Goal: Task Accomplishment & Management: Manage account settings

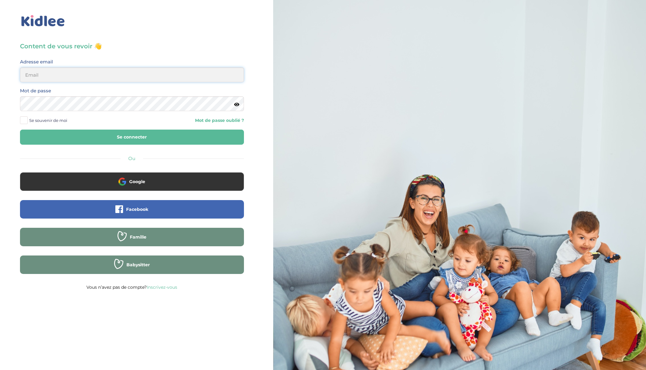
click at [154, 76] on input "email" at bounding box center [132, 74] width 224 height 15
click at [105, 79] on input "email" at bounding box center [132, 74] width 224 height 15
type input "nomin.choisuren@gmail.com"
click at [131, 135] on button "Se connecter" at bounding box center [132, 137] width 224 height 15
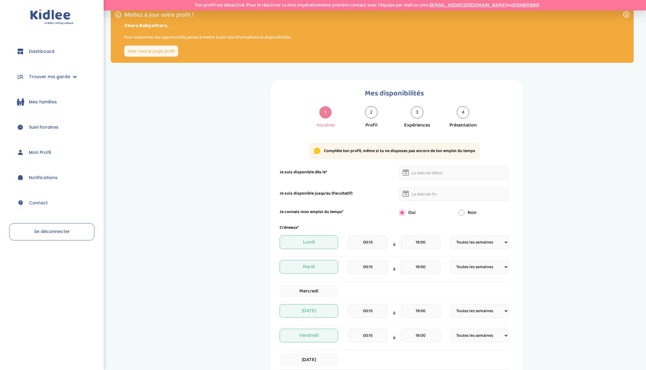
select select "1"
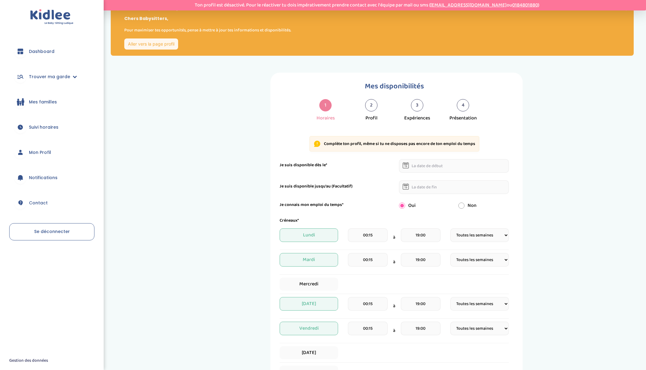
scroll to position [8, 0]
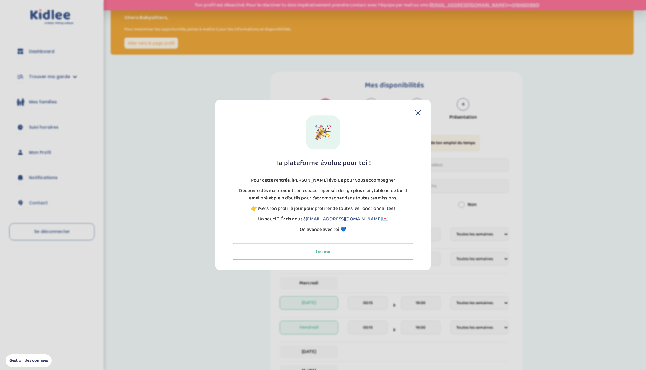
click at [421, 116] on div "Ta plateforme évolue pour toi ! Pour cette rentrée, Kidlee évolue pour vous acc…" at bounding box center [323, 187] width 196 height 144
click at [416, 109] on div "Ta plateforme évolue pour toi ! Pour cette rentrée, Kidlee évolue pour vous acc…" at bounding box center [322, 185] width 215 height 170
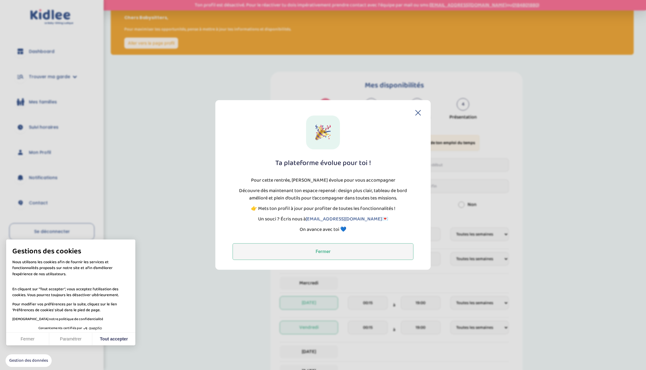
click at [339, 254] on button "Fermer" at bounding box center [323, 251] width 181 height 17
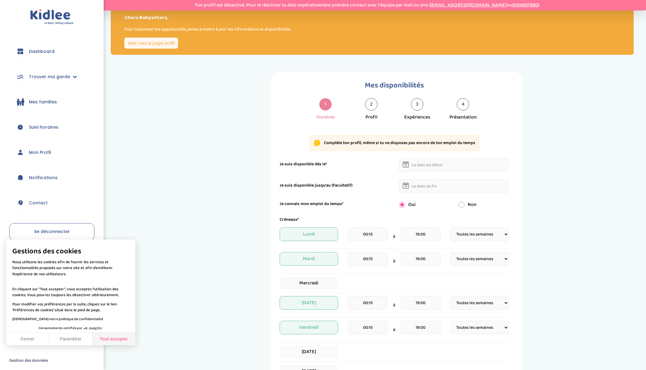
click at [124, 340] on button "Tout accepter" at bounding box center [113, 339] width 43 height 13
checkbox input "true"
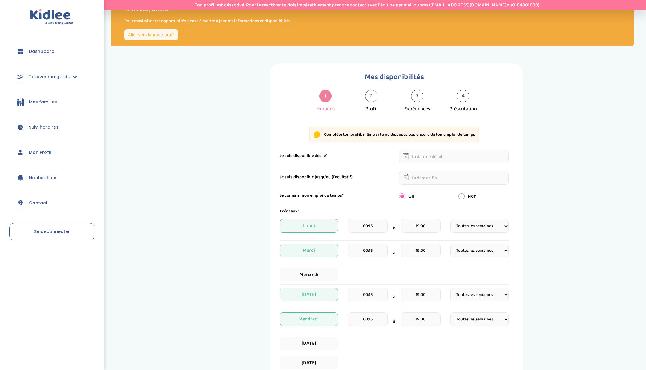
scroll to position [0, 0]
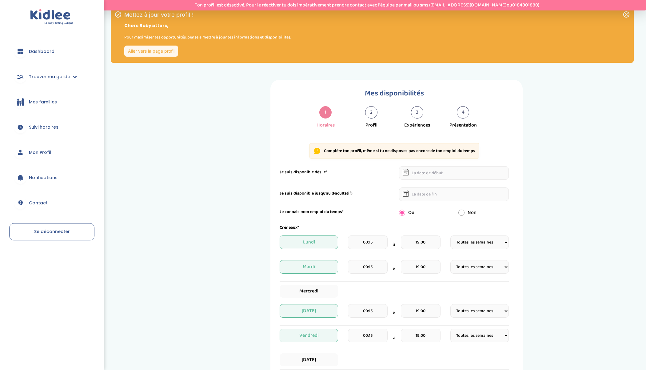
click at [39, 53] on span "Dashboard" at bounding box center [42, 51] width 26 height 6
select select "1"
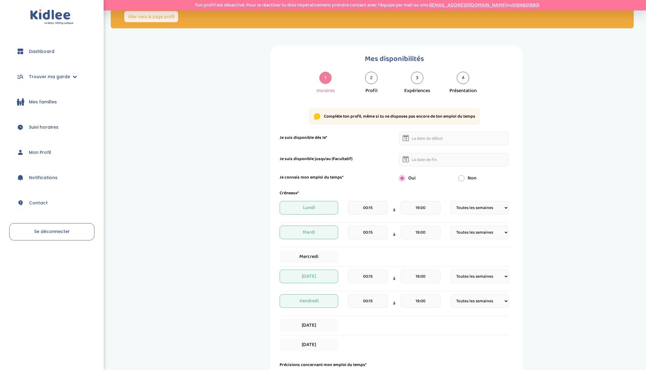
scroll to position [36, 0]
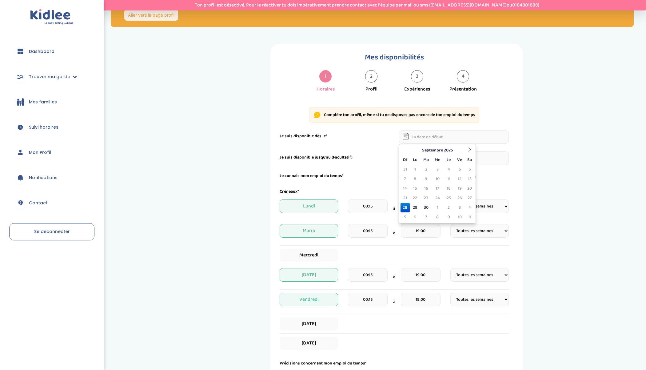
click at [439, 134] on input "text" at bounding box center [454, 137] width 110 height 14
click at [476, 125] on div "Complète ton profil, même si tu ne disposes pas encore de ton emploi du temps J…" at bounding box center [394, 287] width 229 height 372
click at [463, 133] on input "text" at bounding box center [454, 137] width 110 height 14
click at [471, 154] on th at bounding box center [469, 151] width 9 height 10
click at [197, 288] on div "Mes disponibilités 1 Horaires 2 Profil 3 Expériences 4 Présentation Indique nou…" at bounding box center [396, 275] width 463 height 463
